Goal: Find specific page/section: Find specific page/section

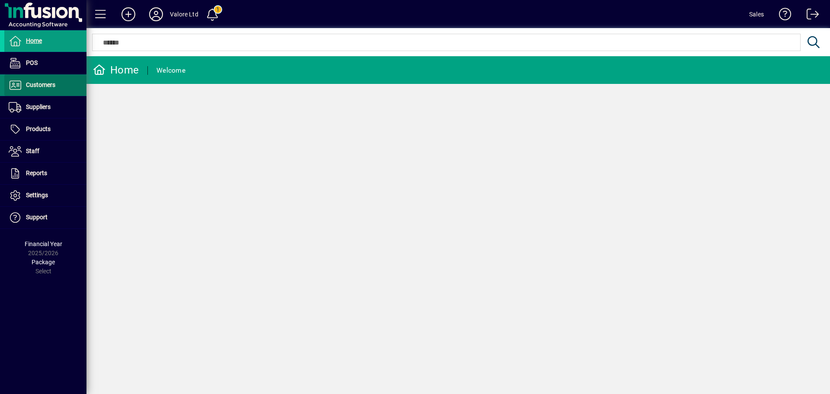
click at [74, 86] on span at bounding box center [45, 85] width 82 height 21
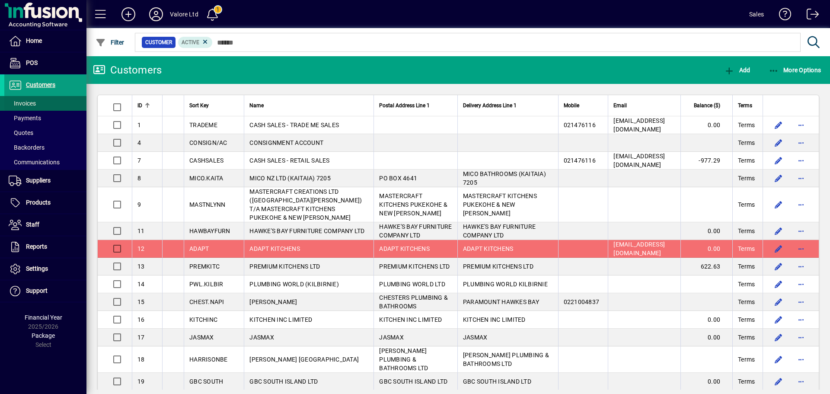
click at [42, 102] on span at bounding box center [45, 103] width 82 height 21
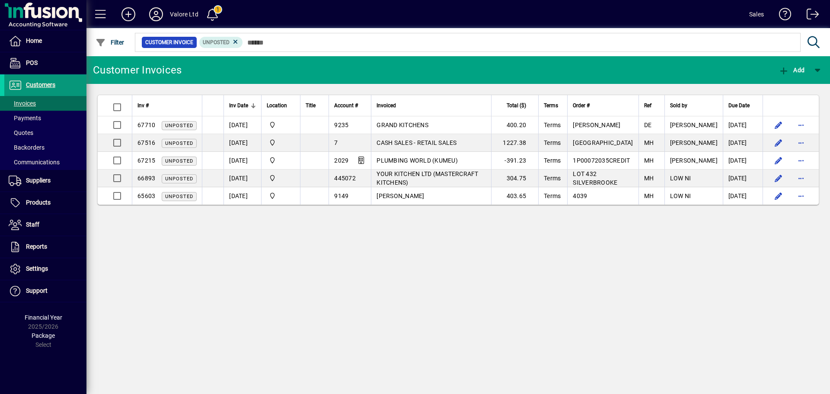
click at [74, 88] on span at bounding box center [45, 85] width 82 height 21
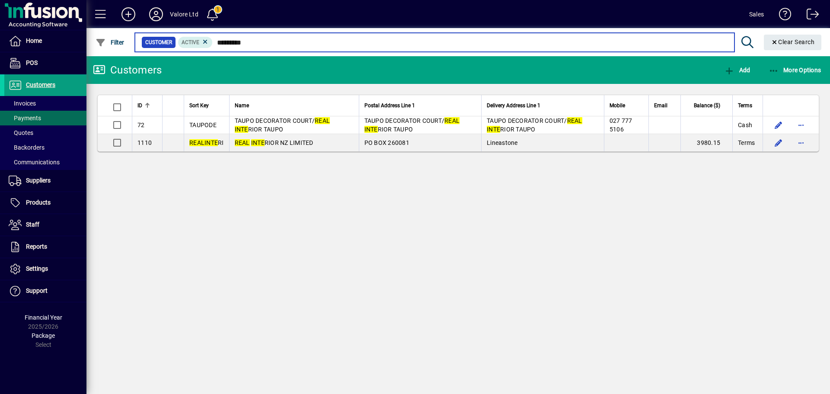
type input "*********"
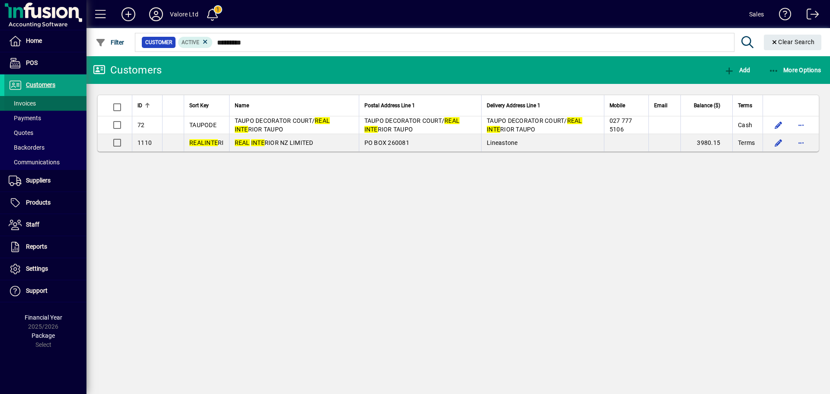
click at [59, 102] on span at bounding box center [45, 103] width 82 height 21
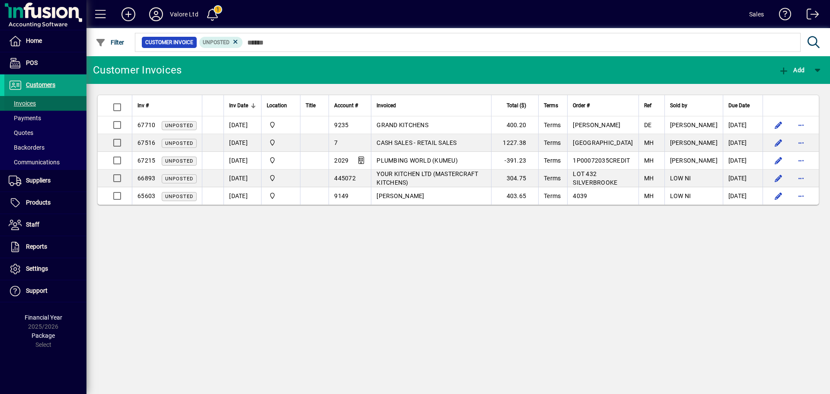
click at [68, 99] on span at bounding box center [45, 103] width 82 height 21
click at [67, 102] on span at bounding box center [45, 103] width 82 height 21
click at [71, 101] on span at bounding box center [45, 103] width 82 height 21
click at [64, 88] on span at bounding box center [45, 85] width 82 height 21
